Goal: Task Accomplishment & Management: Manage account settings

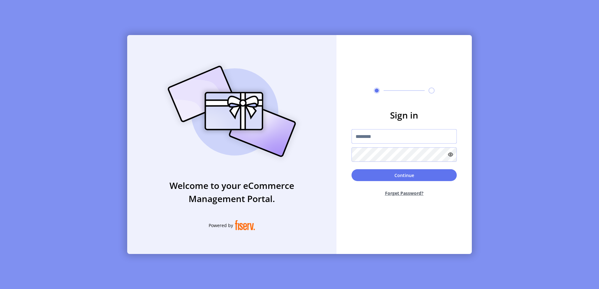
click at [386, 134] on input "text" at bounding box center [403, 136] width 105 height 14
type input "*********"
click at [351, 169] on button "Continue" at bounding box center [403, 175] width 105 height 12
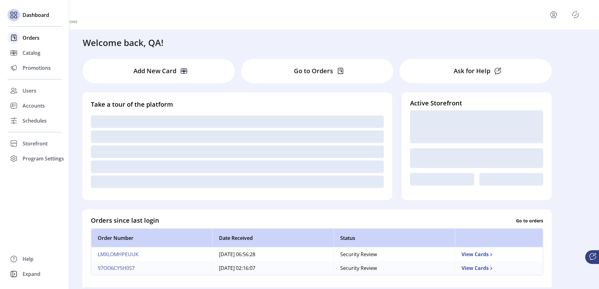
click at [36, 41] on span "Orders" at bounding box center [31, 38] width 17 height 8
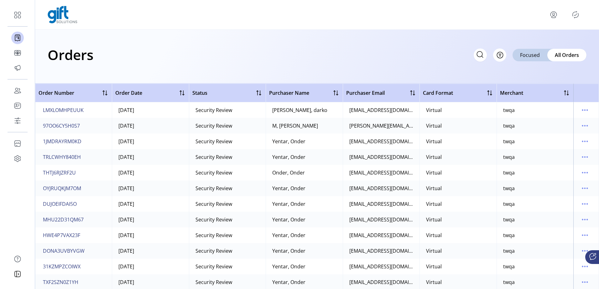
click at [274, 60] on div "Orders Filter Focused All Orders" at bounding box center [317, 55] width 539 height 22
click at [462, 110] on td "Virtual" at bounding box center [457, 110] width 77 height 16
click at [61, 107] on span "LMXLOMHPEUUK" at bounding box center [63, 110] width 41 height 8
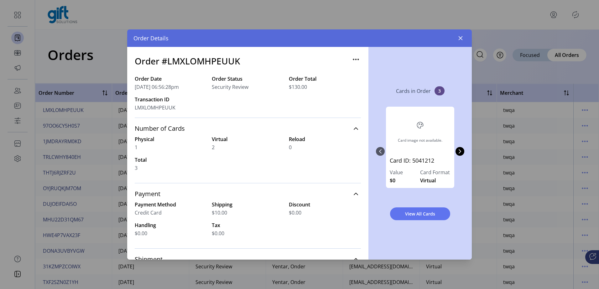
drag, startPoint x: 421, startPoint y: 125, endPoint x: 403, endPoint y: 121, distance: 18.4
click at [403, 121] on div "Card image not available." at bounding box center [420, 132] width 61 height 42
click at [463, 153] on button "Next Page" at bounding box center [459, 151] width 9 height 9
click at [380, 153] on icon "Previous Page" at bounding box center [380, 151] width 3 height 4
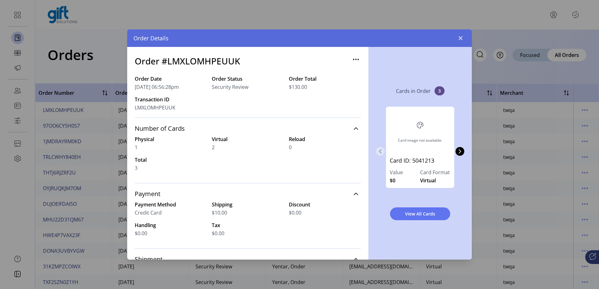
click at [380, 153] on icon "Previous Page" at bounding box center [380, 151] width 3 height 4
click at [460, 37] on icon "button" at bounding box center [460, 38] width 5 height 5
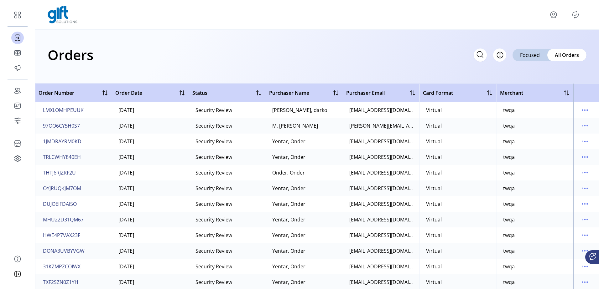
click at [72, 179] on td "THTJ6RJZRF2U" at bounding box center [73, 173] width 77 height 16
click at [73, 186] on button "OYJRUQKJM7OM" at bounding box center [62, 188] width 41 height 10
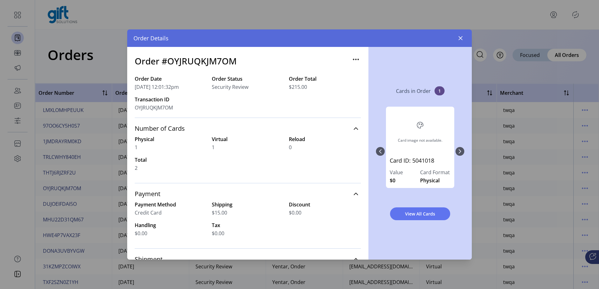
click at [457, 153] on div "Card image not available. Card ID: 5041018 Value $0 Card Format Physical" at bounding box center [420, 152] width 88 height 102
click at [461, 152] on div "Card image not available. Card ID: 5041018 Value $0 Card Format Physical" at bounding box center [420, 152] width 88 height 102
click at [461, 40] on icon "button" at bounding box center [460, 38] width 5 height 5
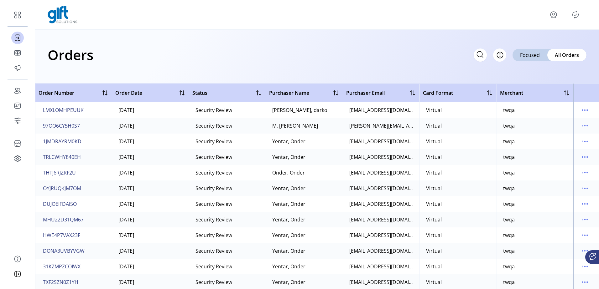
drag, startPoint x: 93, startPoint y: 100, endPoint x: 86, endPoint y: 107, distance: 10.0
click at [92, 102] on th "Order Number" at bounding box center [73, 93] width 77 height 19
click at [81, 108] on span "LMXLOMHPEUUK" at bounding box center [63, 110] width 41 height 8
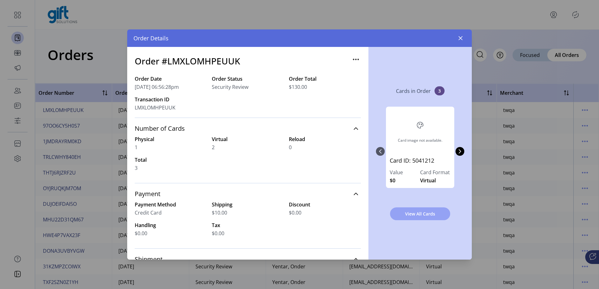
click at [429, 210] on button "View All Cards" at bounding box center [420, 214] width 60 height 13
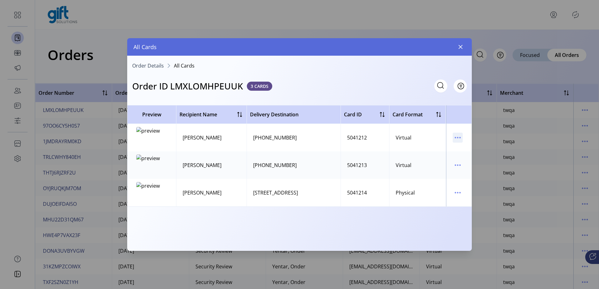
click at [454, 137] on icon "menu" at bounding box center [457, 138] width 10 height 10
click at [480, 151] on span "View Card Details" at bounding box center [484, 149] width 52 height 5
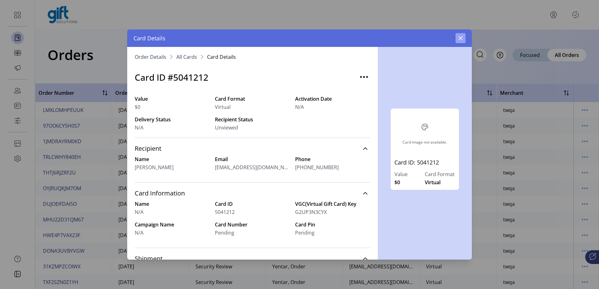
click at [462, 38] on icon "button" at bounding box center [460, 38] width 5 height 5
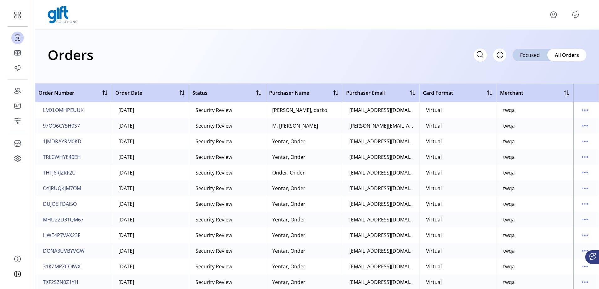
click at [94, 114] on td "LMXLOMHPEUUK" at bounding box center [73, 110] width 77 height 16
click at [79, 110] on span "LMXLOMHPEUUK" at bounding box center [63, 110] width 41 height 8
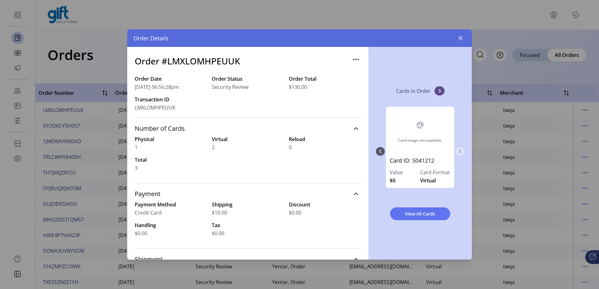
click at [459, 153] on icon "Next Page" at bounding box center [459, 151] width 3 height 4
click at [378, 152] on icon "Previous Page" at bounding box center [380, 151] width 5 height 5
click at [424, 213] on span "View All Cards" at bounding box center [420, 214] width 44 height 7
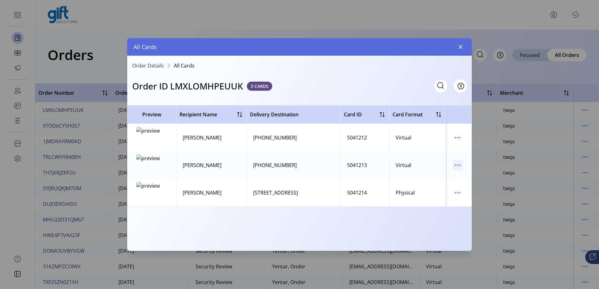
click at [457, 166] on icon "menu" at bounding box center [457, 165] width 1 height 1
click at [368, 157] on td "5041213" at bounding box center [364, 166] width 49 height 28
click at [374, 144] on td "5041212" at bounding box center [364, 138] width 49 height 28
click at [462, 139] on td at bounding box center [459, 138] width 26 height 28
click at [460, 139] on icon "menu" at bounding box center [457, 138] width 10 height 10
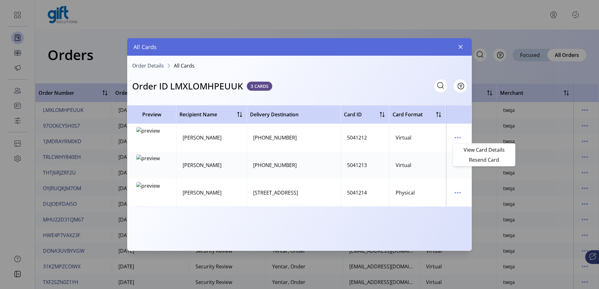
drag, startPoint x: 473, startPoint y: 149, endPoint x: 466, endPoint y: 149, distance: 6.9
click at [466, 149] on span "View Card Details" at bounding box center [484, 149] width 52 height 5
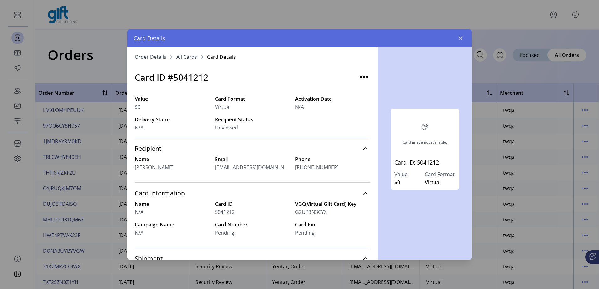
click at [186, 60] on nav "Order Details All Cards Card Details" at bounding box center [252, 58] width 235 height 9
click at [186, 58] on span "All Cards" at bounding box center [186, 56] width 21 height 5
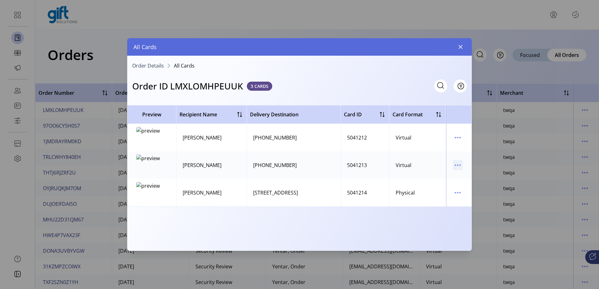
click at [459, 163] on icon "menu" at bounding box center [457, 165] width 10 height 10
click at [470, 176] on span "View Card Details" at bounding box center [484, 177] width 52 height 5
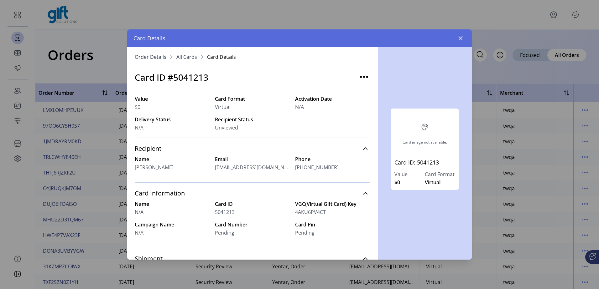
click at [196, 72] on h3 "Card ID #5041213" at bounding box center [172, 77] width 74 height 13
click at [183, 80] on h3 "Card ID #5041213" at bounding box center [172, 77] width 74 height 13
click at [460, 34] on button "button" at bounding box center [460, 38] width 10 height 10
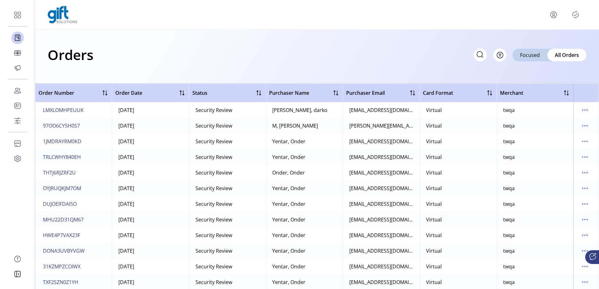
click at [171, 44] on div "Orders Filter Focused All Orders" at bounding box center [317, 55] width 539 height 22
click at [76, 111] on span "LMXLOMHPEUUK" at bounding box center [63, 110] width 41 height 8
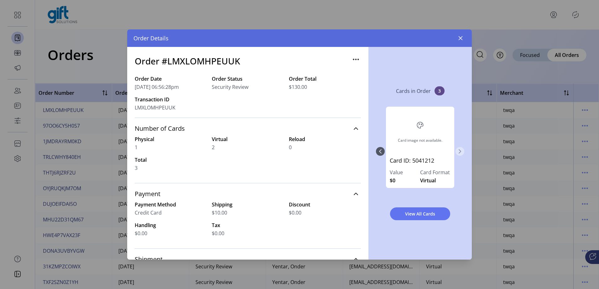
click at [462, 153] on icon "Next Page" at bounding box center [459, 151] width 5 height 5
click at [419, 222] on div "View All Cards" at bounding box center [420, 214] width 88 height 23
click at [419, 216] on span "View All Cards" at bounding box center [420, 214] width 44 height 7
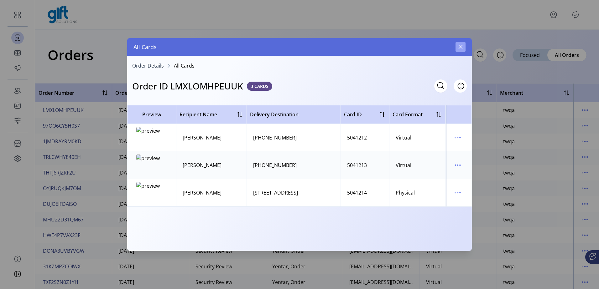
click at [461, 48] on icon "button" at bounding box center [460, 47] width 4 height 4
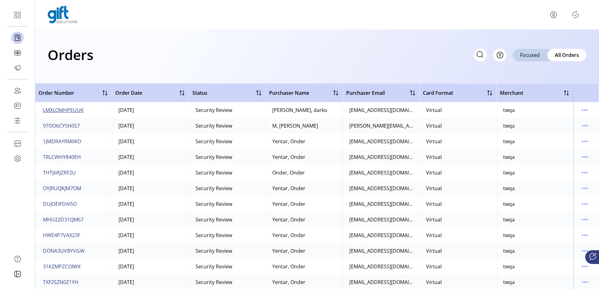
click at [66, 108] on span "LMXLOMHPEUUK" at bounding box center [63, 110] width 41 height 8
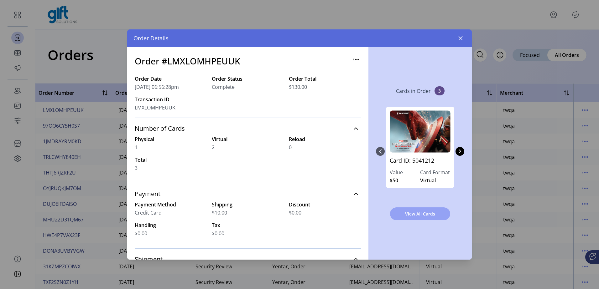
click at [421, 219] on button "View All Cards" at bounding box center [420, 214] width 60 height 13
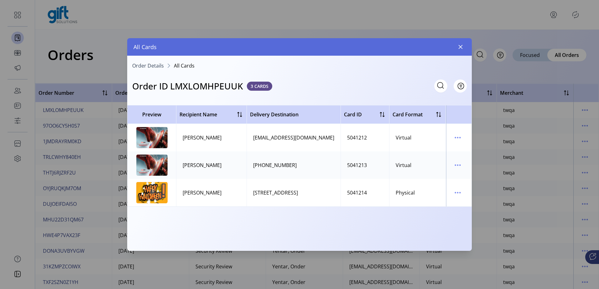
click at [317, 215] on div "Preview Recipient Name Delivery Destination Card ID Card Format Delivery Status…" at bounding box center [299, 176] width 344 height 142
drag, startPoint x: 457, startPoint y: 46, endPoint x: 448, endPoint y: 62, distance: 18.8
click at [457, 46] on button "button" at bounding box center [460, 47] width 10 height 10
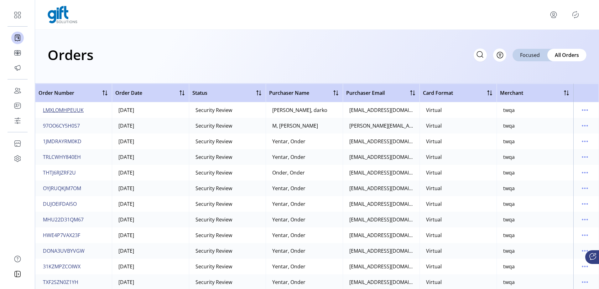
click at [74, 110] on span "LMXLOMHPEUUK" at bounding box center [63, 110] width 41 height 8
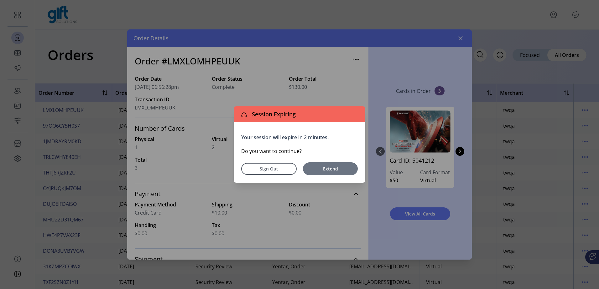
click at [330, 168] on span "Extend" at bounding box center [330, 169] width 49 height 7
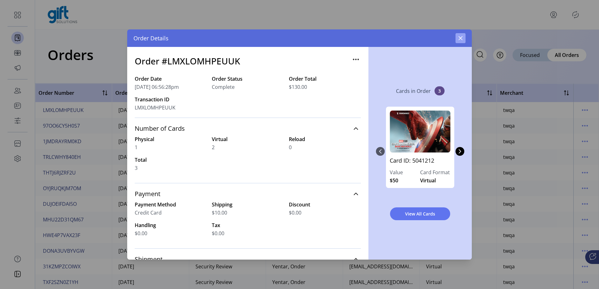
click at [456, 37] on button "button" at bounding box center [460, 38] width 10 height 10
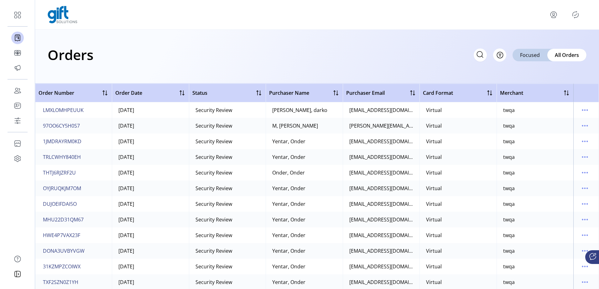
click at [191, 69] on div "Orders Filter Focused All Orders" at bounding box center [317, 57] width 564 height 54
click at [82, 107] on span "LMXLOMHPEUUK" at bounding box center [63, 110] width 41 height 8
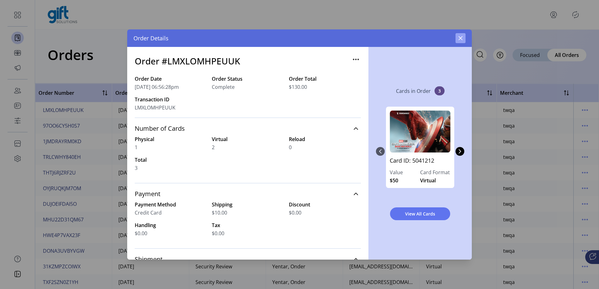
click at [462, 39] on icon "button" at bounding box center [460, 38] width 5 height 5
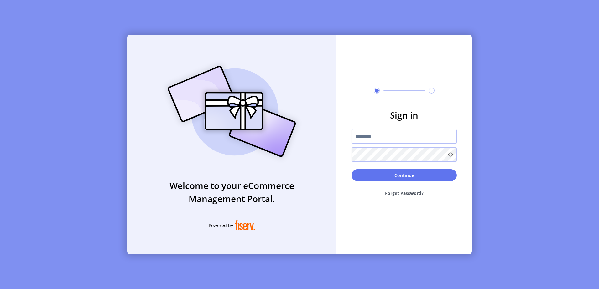
click at [386, 147] on div at bounding box center [403, 145] width 105 height 33
click at [388, 133] on input "text" at bounding box center [403, 136] width 105 height 14
type input "*********"
click at [351, 169] on button "Continue" at bounding box center [403, 175] width 105 height 12
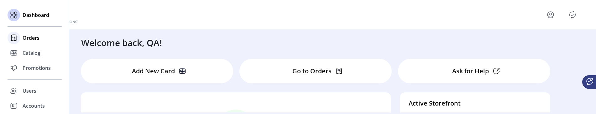
click at [29, 37] on span "Orders" at bounding box center [31, 38] width 17 height 8
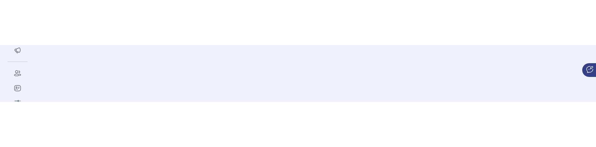
scroll to position [49, 0]
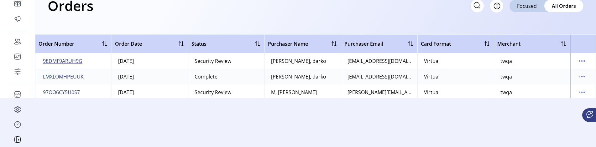
click at [67, 62] on span "98DMF9ARUH9G" at bounding box center [62, 61] width 39 height 8
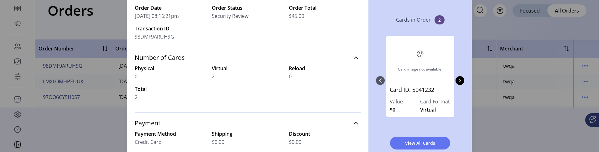
scroll to position [18, 0]
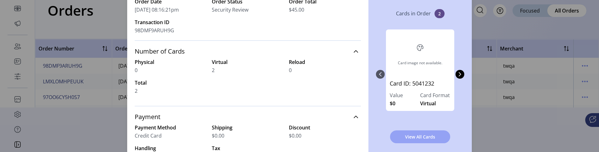
click at [429, 135] on span "View All Cards" at bounding box center [420, 136] width 44 height 7
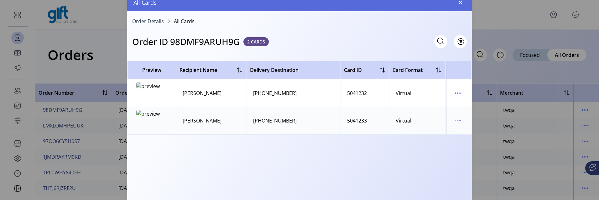
click at [460, 3] on icon "button" at bounding box center [460, 3] width 4 height 4
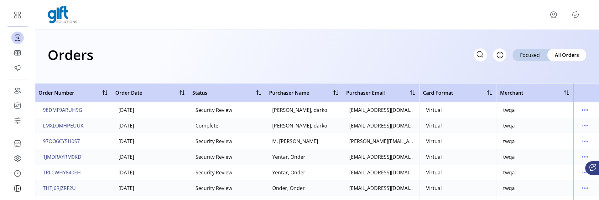
click at [108, 110] on td "98DMF9ARUH9G" at bounding box center [73, 110] width 77 height 16
click at [66, 110] on span "98DMF9ARUH9G" at bounding box center [62, 110] width 39 height 8
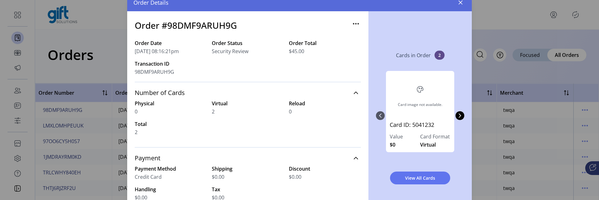
click at [197, 27] on h3 "Order #98DMF9ARUH9G" at bounding box center [186, 25] width 102 height 13
copy h3 "98DMF9ARUH9G"
click at [252, 111] on div "2" at bounding box center [248, 112] width 72 height 8
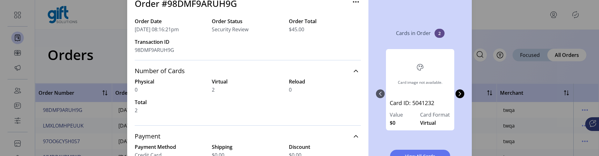
click at [363, 156] on div "Order #98DMF9ARUH9G Order Date [DATE] 08:16:21pm Order Status Security Review O…" at bounding box center [247, 95] width 241 height 213
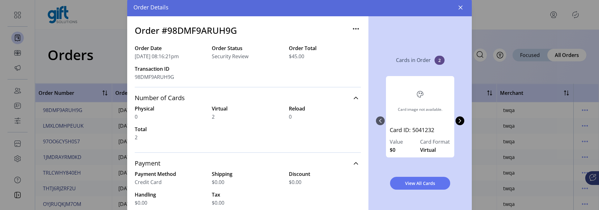
click at [218, 29] on h3 "Order #98DMF9ARUH9G" at bounding box center [186, 30] width 102 height 13
click at [460, 7] on icon "button" at bounding box center [460, 7] width 4 height 4
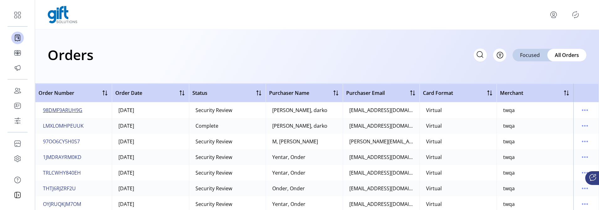
click at [60, 112] on span "98DMF9ARUH9G" at bounding box center [62, 110] width 39 height 8
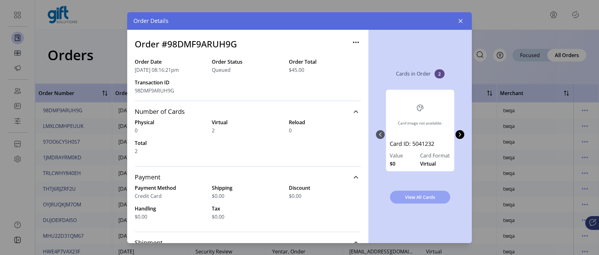
click at [414, 196] on span "View All Cards" at bounding box center [420, 197] width 44 height 7
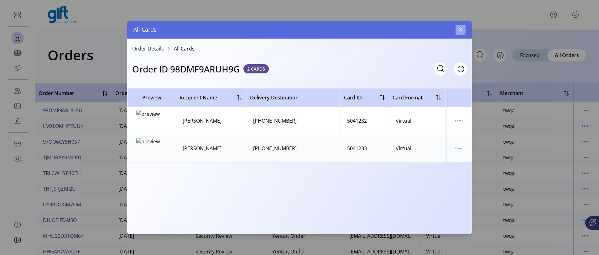
click at [457, 29] on button "button" at bounding box center [460, 30] width 10 height 10
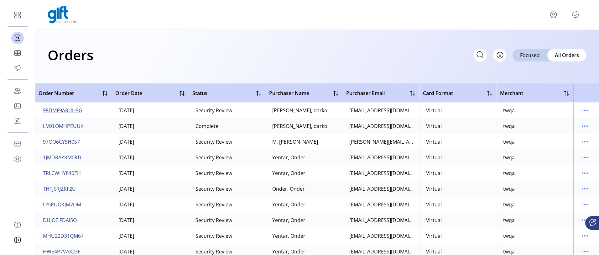
click at [77, 108] on span "98DMF9ARUH9G" at bounding box center [62, 110] width 39 height 8
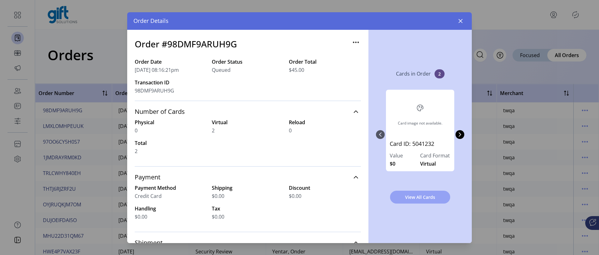
click at [411, 197] on span "View All Cards" at bounding box center [420, 197] width 44 height 7
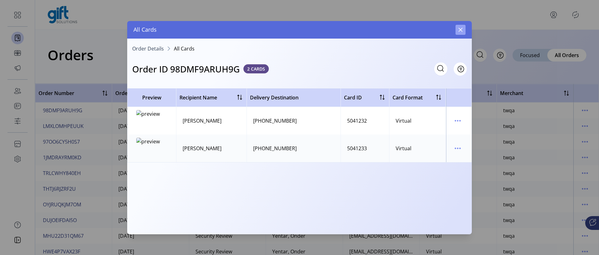
click at [457, 30] on button "button" at bounding box center [460, 30] width 10 height 10
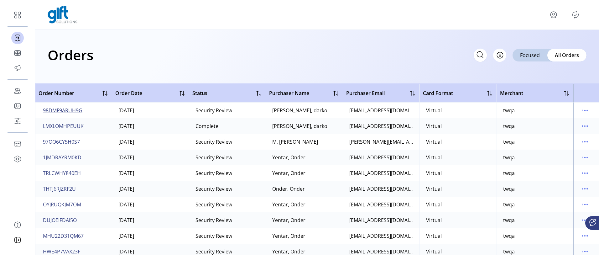
click at [75, 112] on span "98DMF9ARUH9G" at bounding box center [62, 110] width 39 height 8
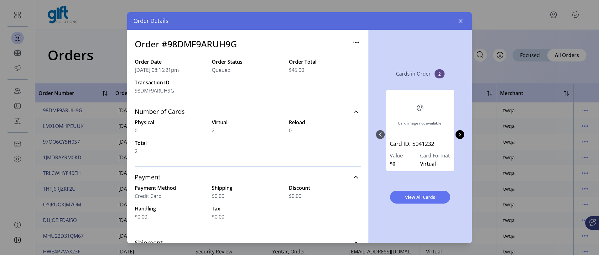
scroll to position [157, 0]
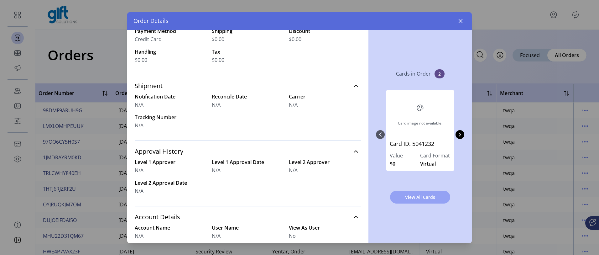
click at [420, 197] on span "View All Cards" at bounding box center [420, 197] width 44 height 7
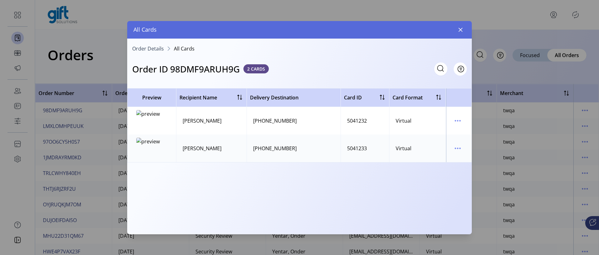
drag, startPoint x: 462, startPoint y: 26, endPoint x: 431, endPoint y: 26, distance: 31.0
click at [462, 26] on button "button" at bounding box center [460, 30] width 10 height 10
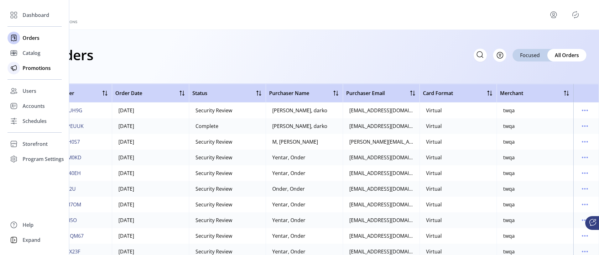
click at [14, 69] on icon at bounding box center [14, 68] width 10 height 10
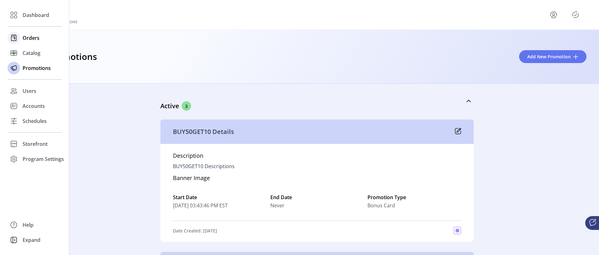
click at [31, 40] on span "Orders" at bounding box center [31, 38] width 17 height 8
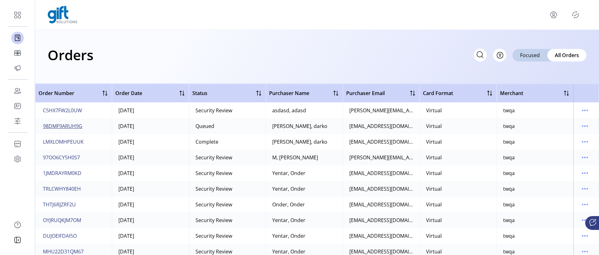
click at [72, 125] on span "98DMF9ARUH9G" at bounding box center [62, 126] width 39 height 8
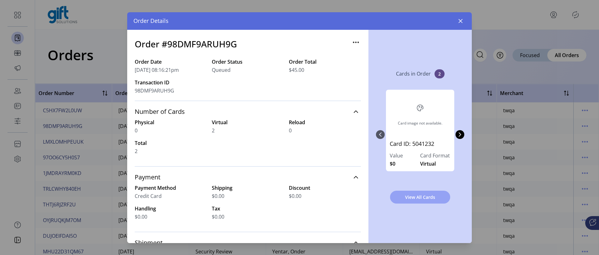
click at [439, 191] on button "View All Cards" at bounding box center [420, 196] width 60 height 13
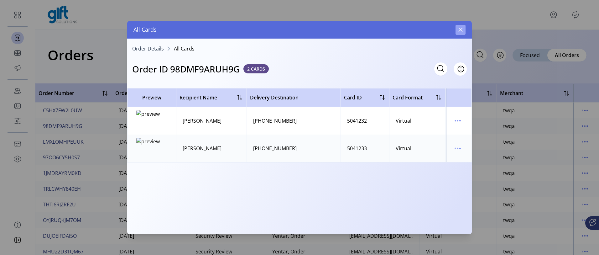
click at [462, 28] on icon "button" at bounding box center [460, 30] width 4 height 4
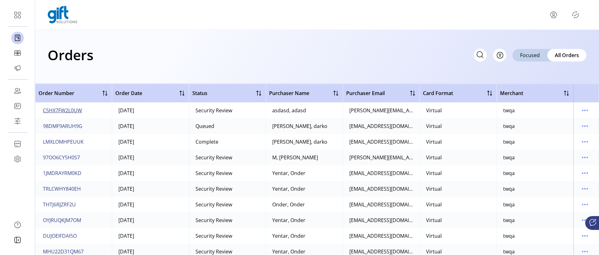
click at [75, 108] on span "C5HX7FW2L0UW" at bounding box center [62, 110] width 39 height 8
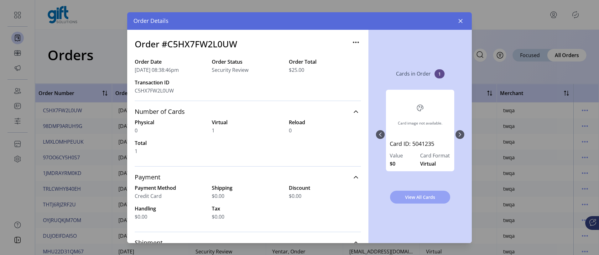
click at [405, 190] on button "View All Cards" at bounding box center [420, 196] width 60 height 13
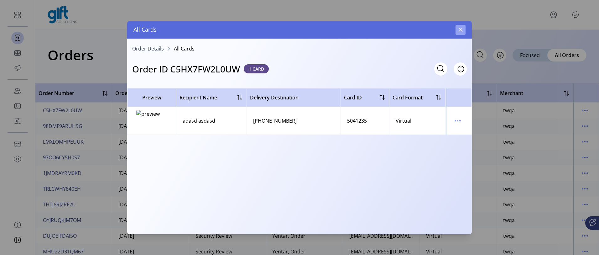
click at [463, 30] on button "button" at bounding box center [460, 30] width 10 height 10
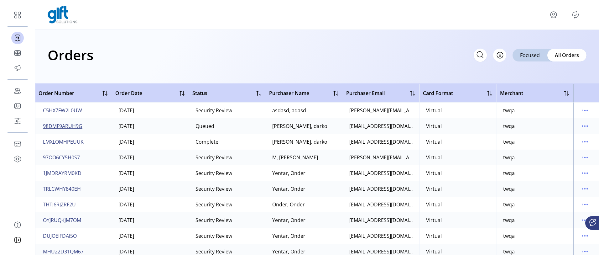
click at [54, 127] on span "98DMF9ARUH9G" at bounding box center [62, 126] width 39 height 8
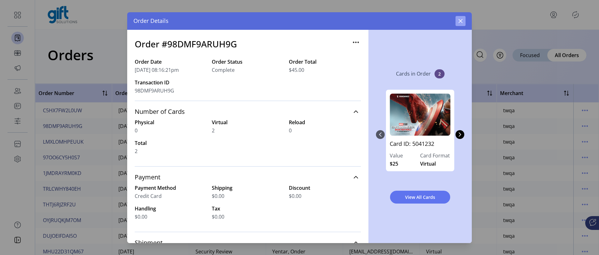
click at [462, 22] on icon "button" at bounding box center [460, 20] width 5 height 5
